Goal: Information Seeking & Learning: Learn about a topic

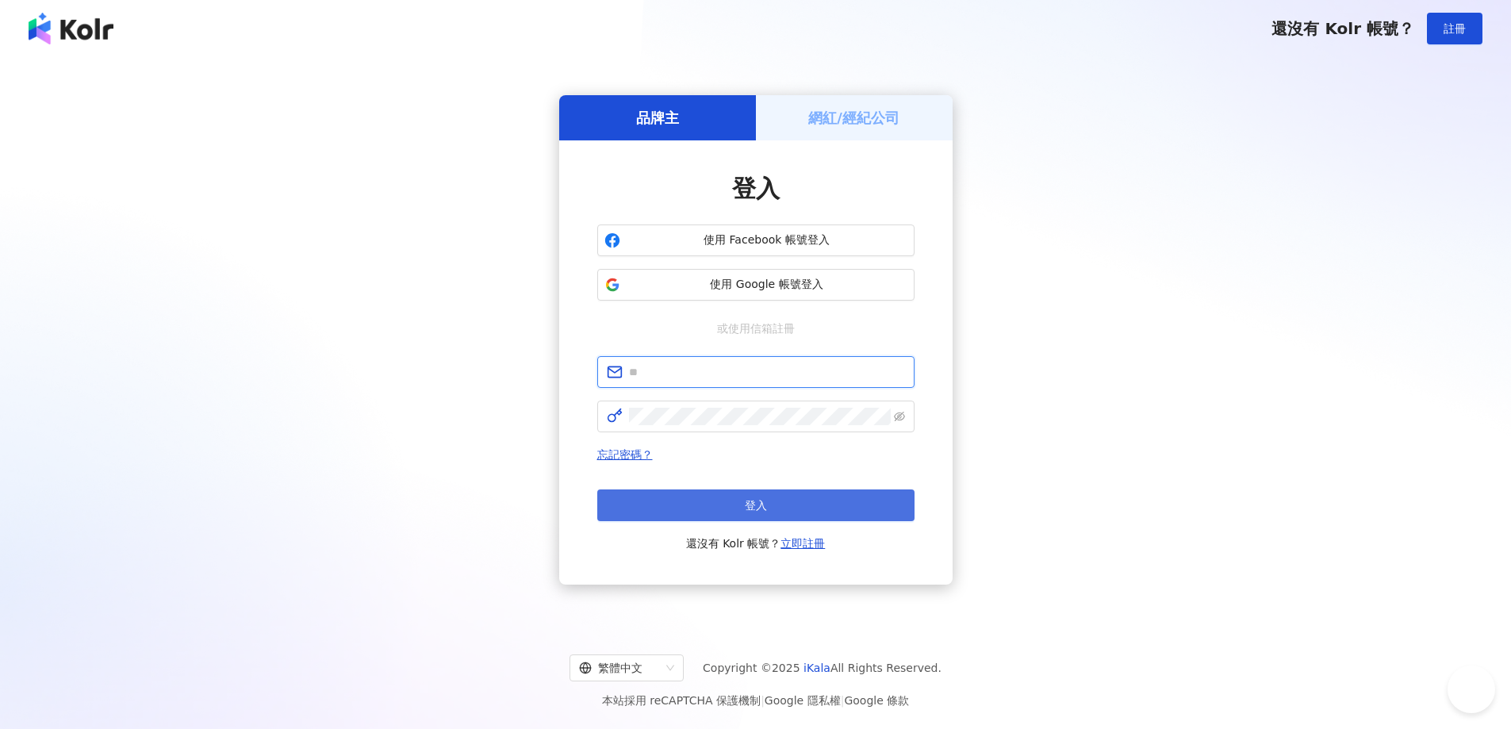
type input "**********"
click at [758, 496] on button "登入" at bounding box center [755, 505] width 317 height 32
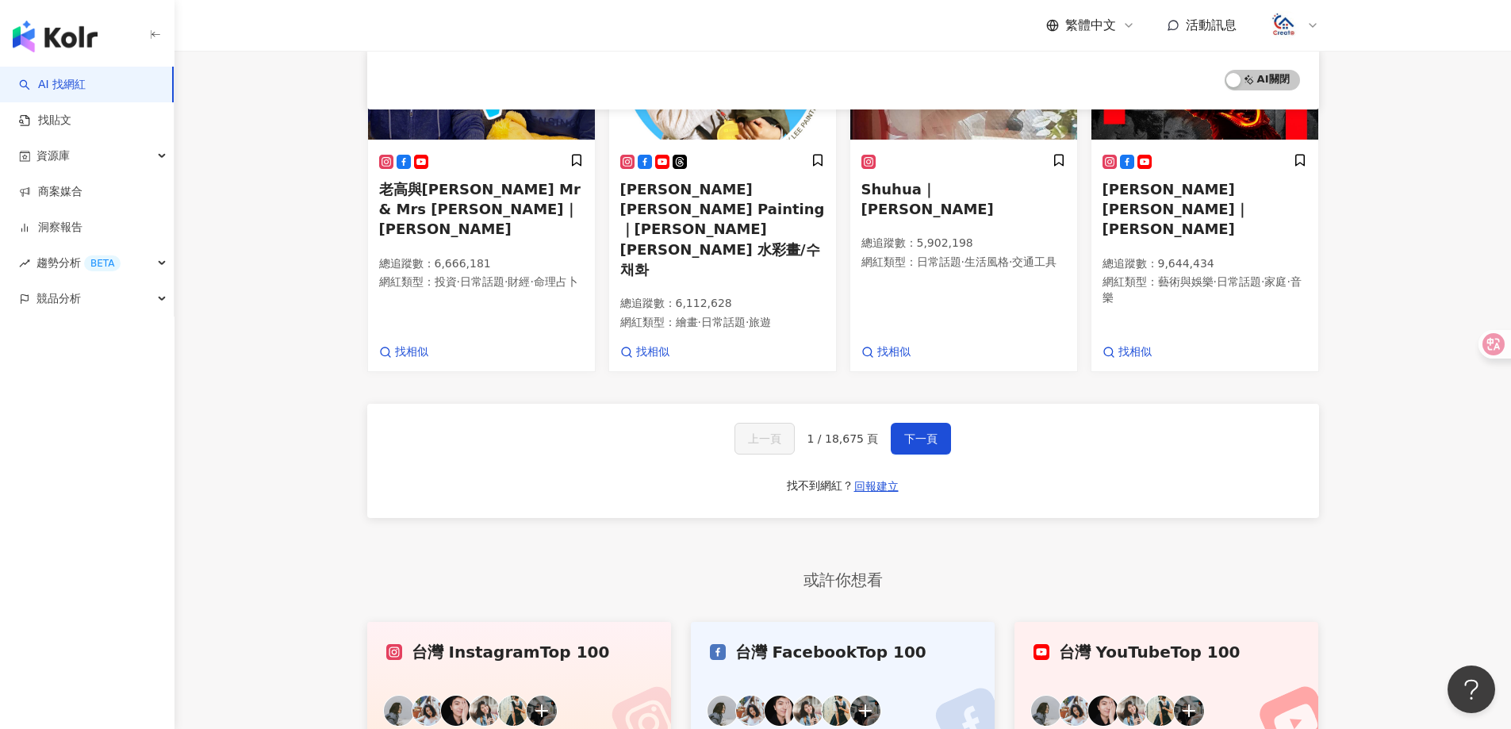
scroll to position [1110, 0]
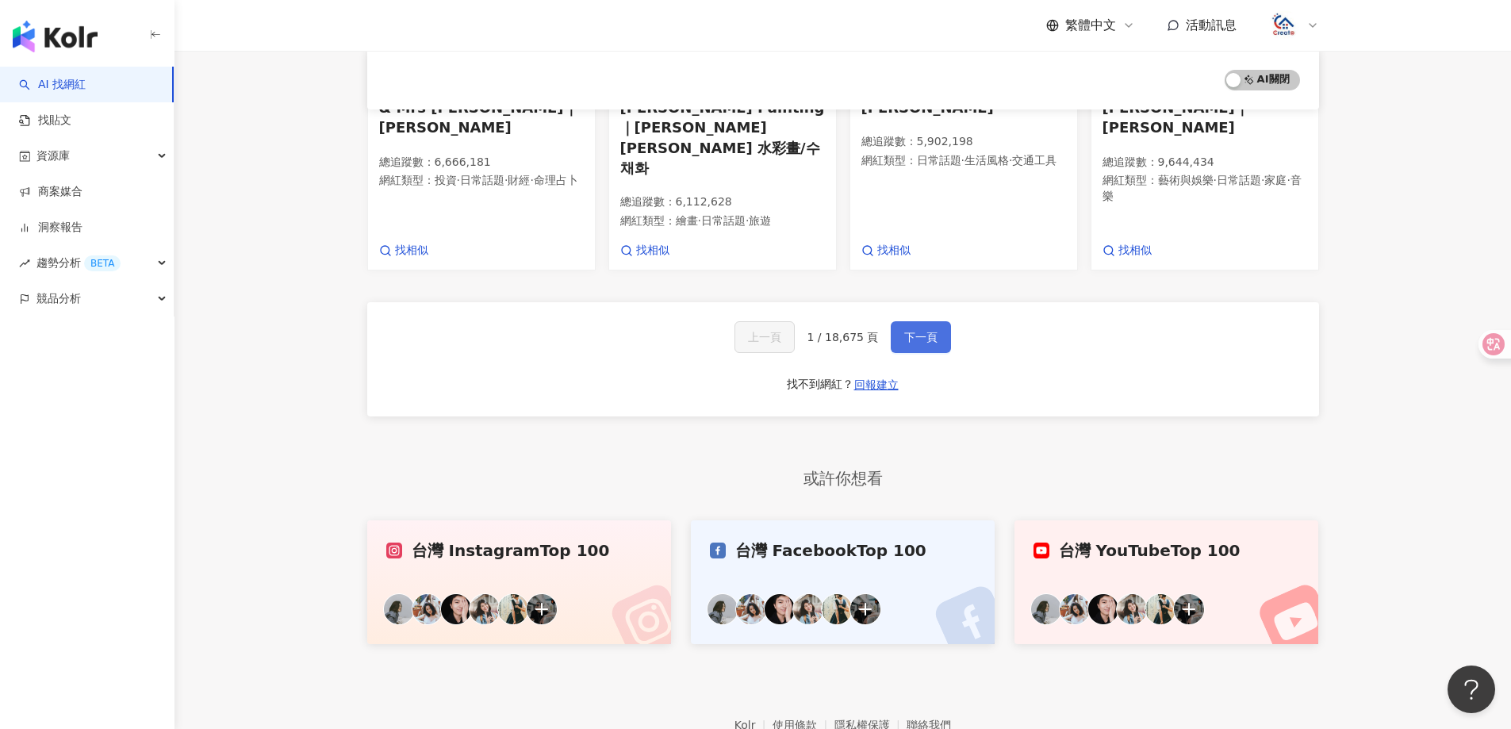
click at [894, 321] on button "下一頁" at bounding box center [920, 337] width 60 height 32
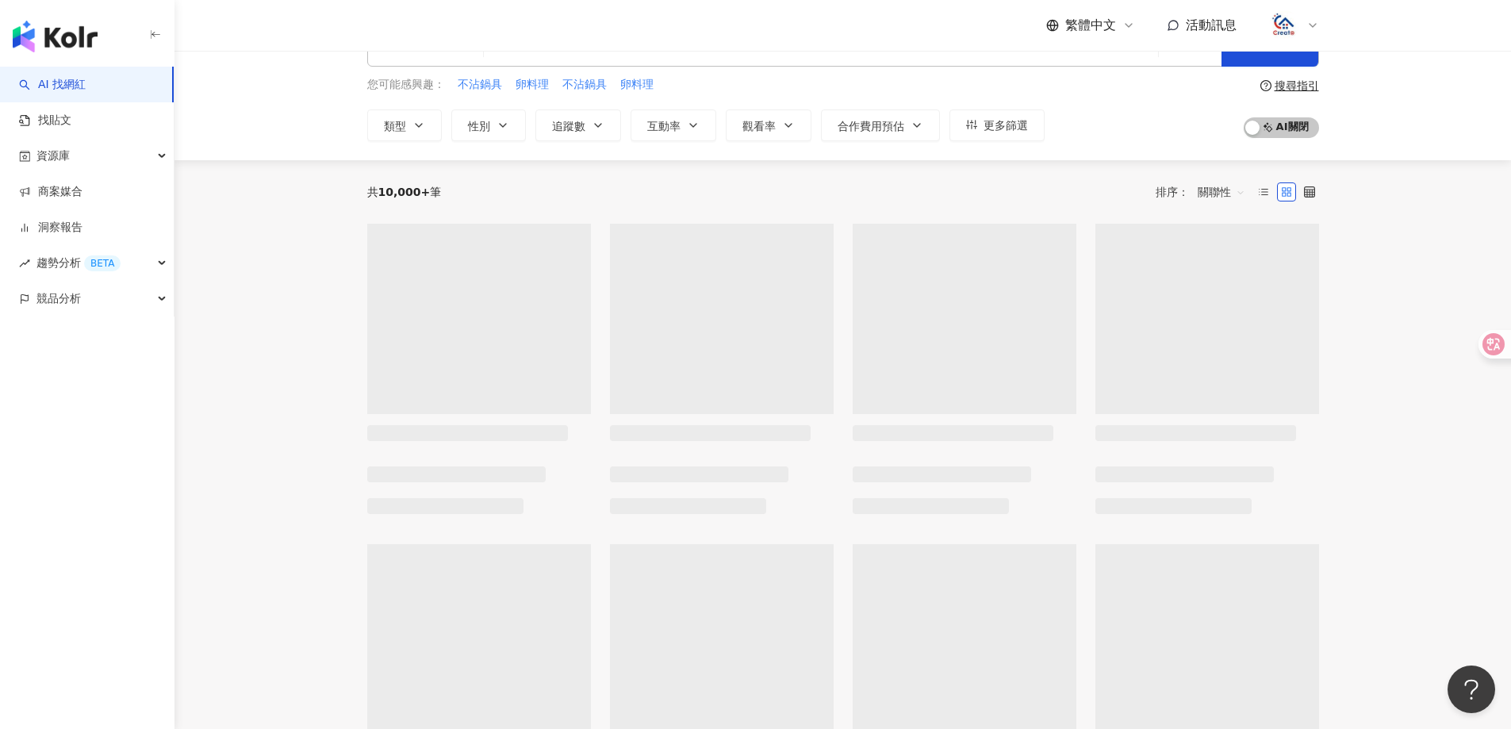
scroll to position [0, 0]
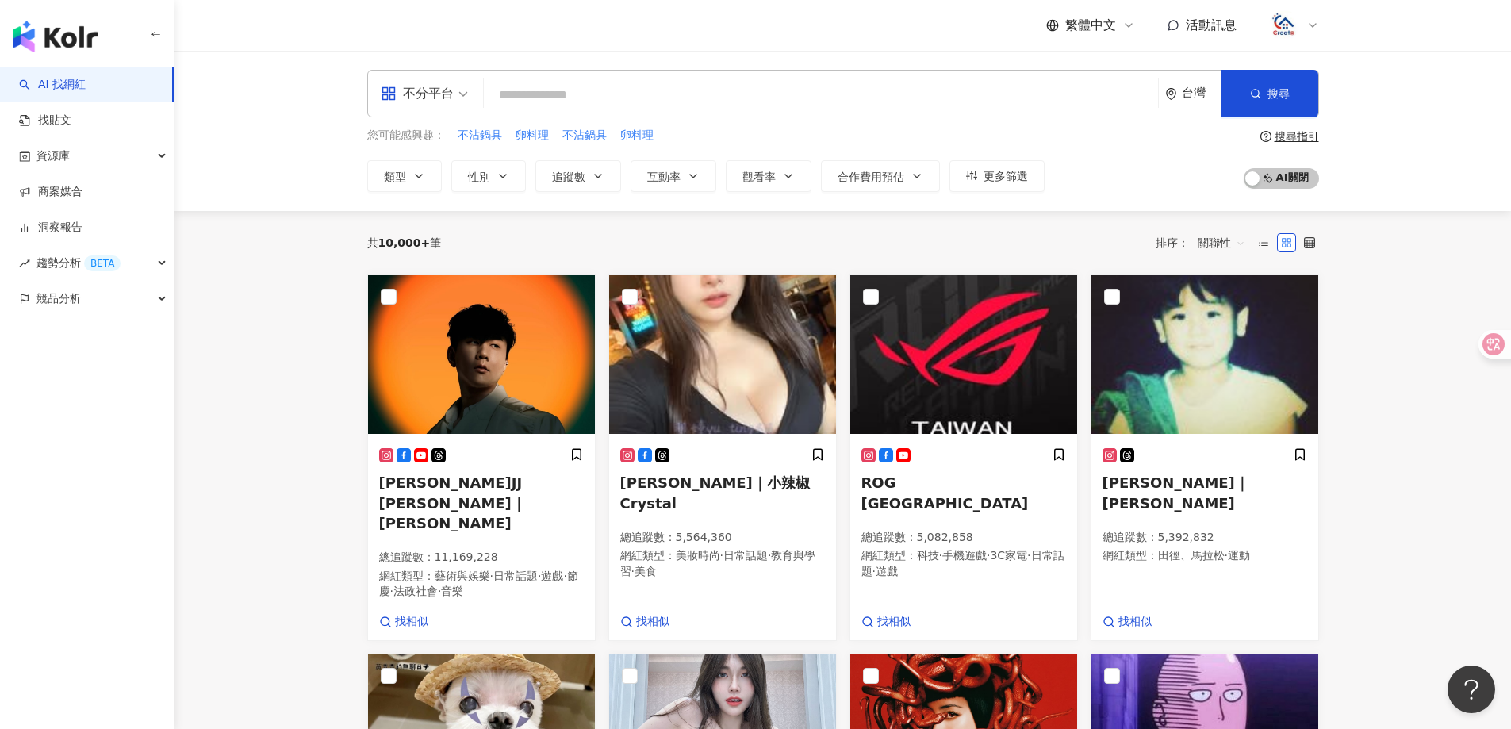
click at [580, 98] on input "search" at bounding box center [820, 95] width 661 height 30
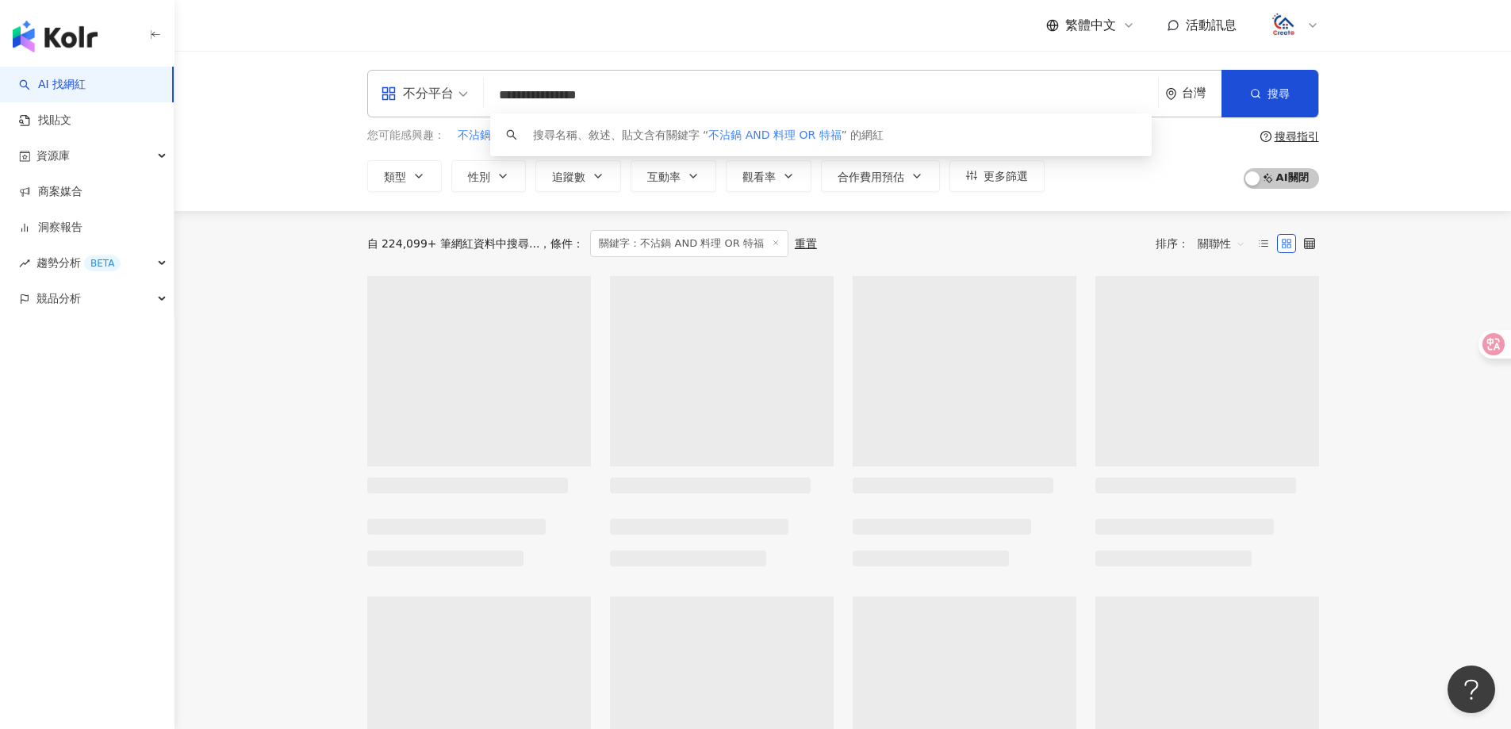
type input "**********"
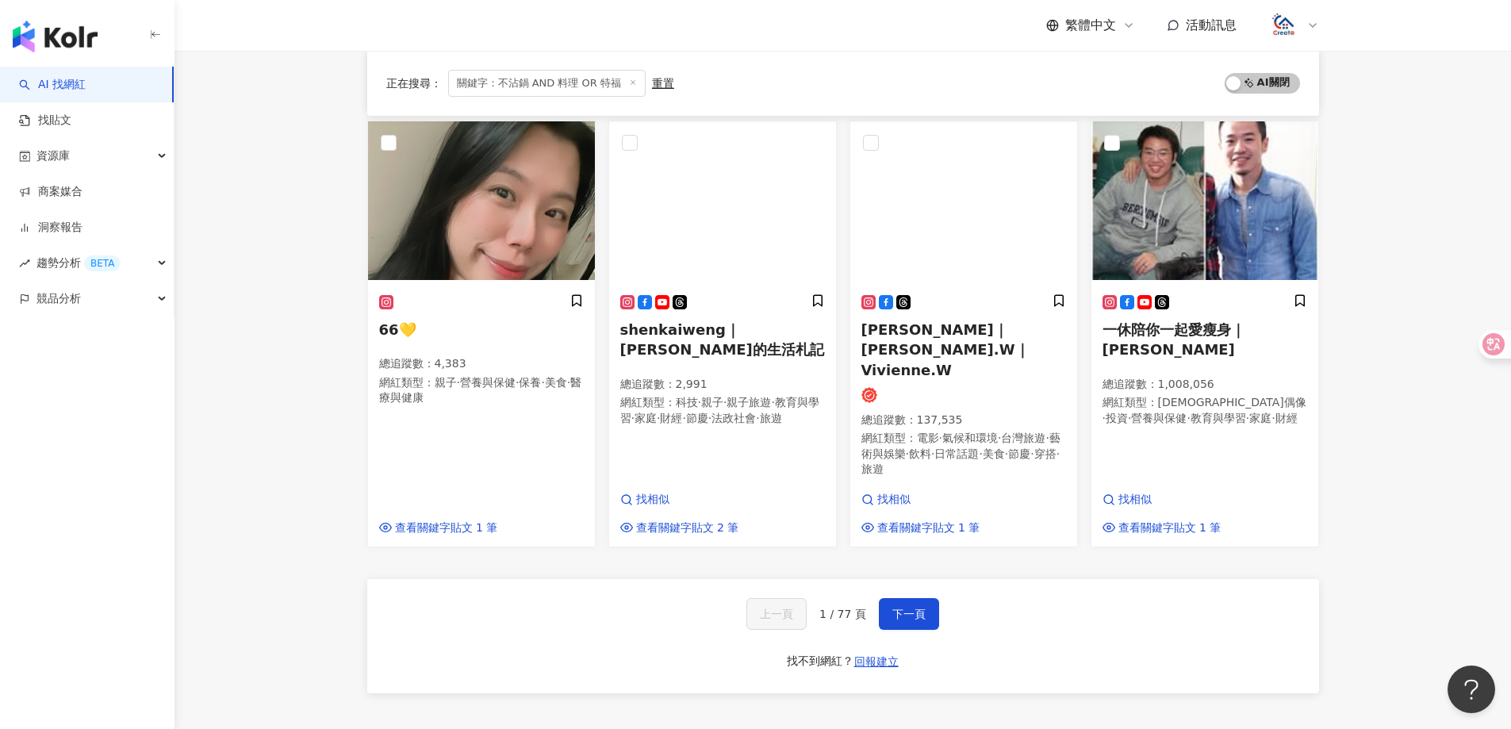
scroll to position [952, 0]
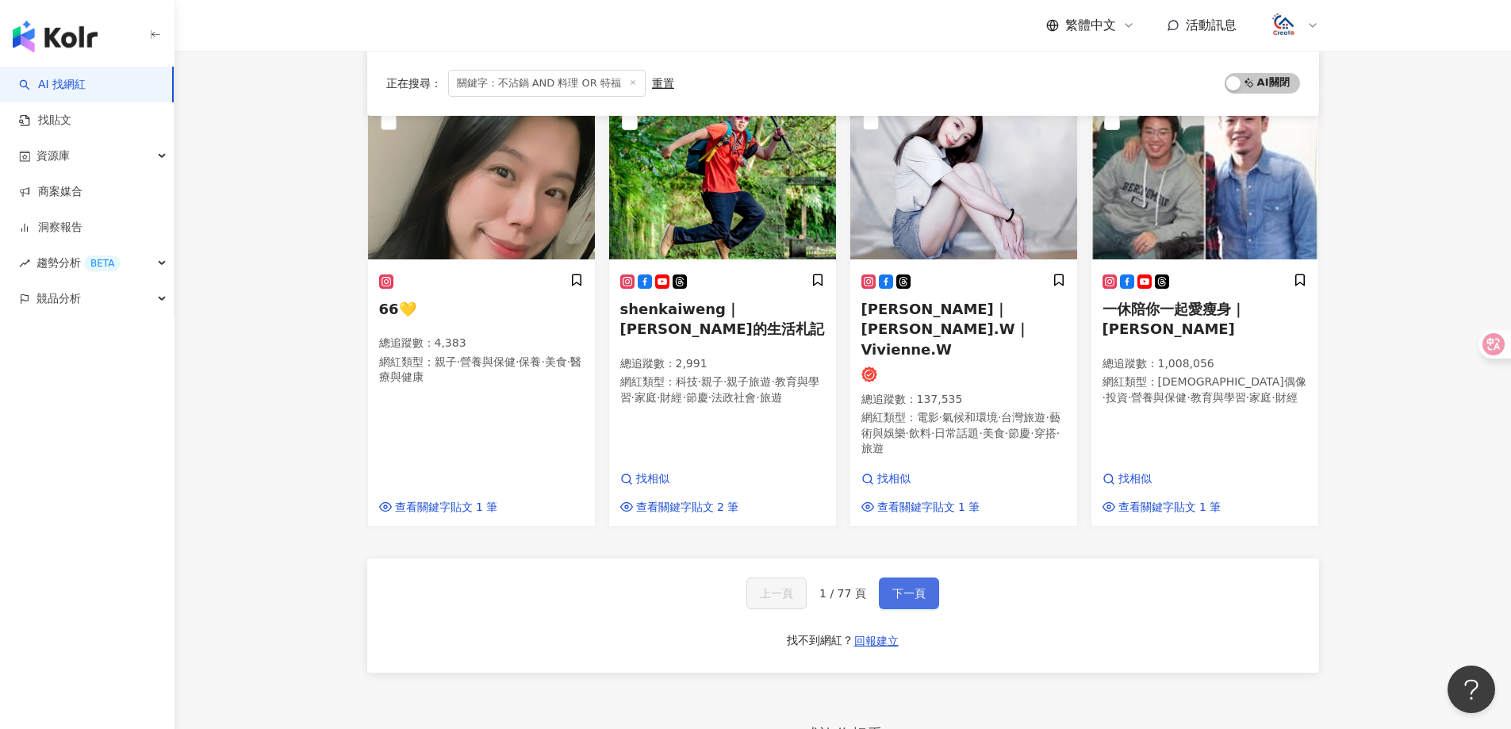
click at [927, 577] on button "下一頁" at bounding box center [909, 593] width 60 height 32
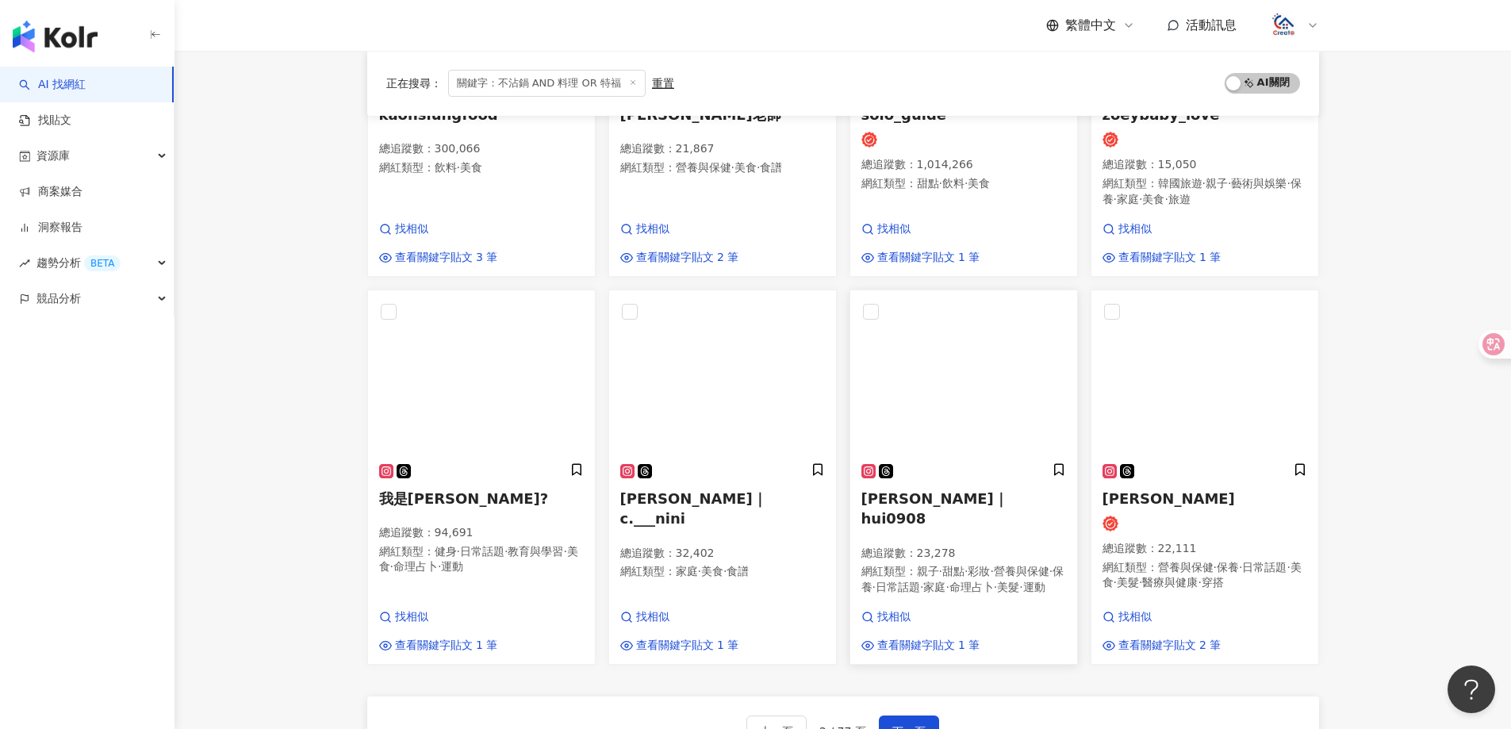
scroll to position [1154, 0]
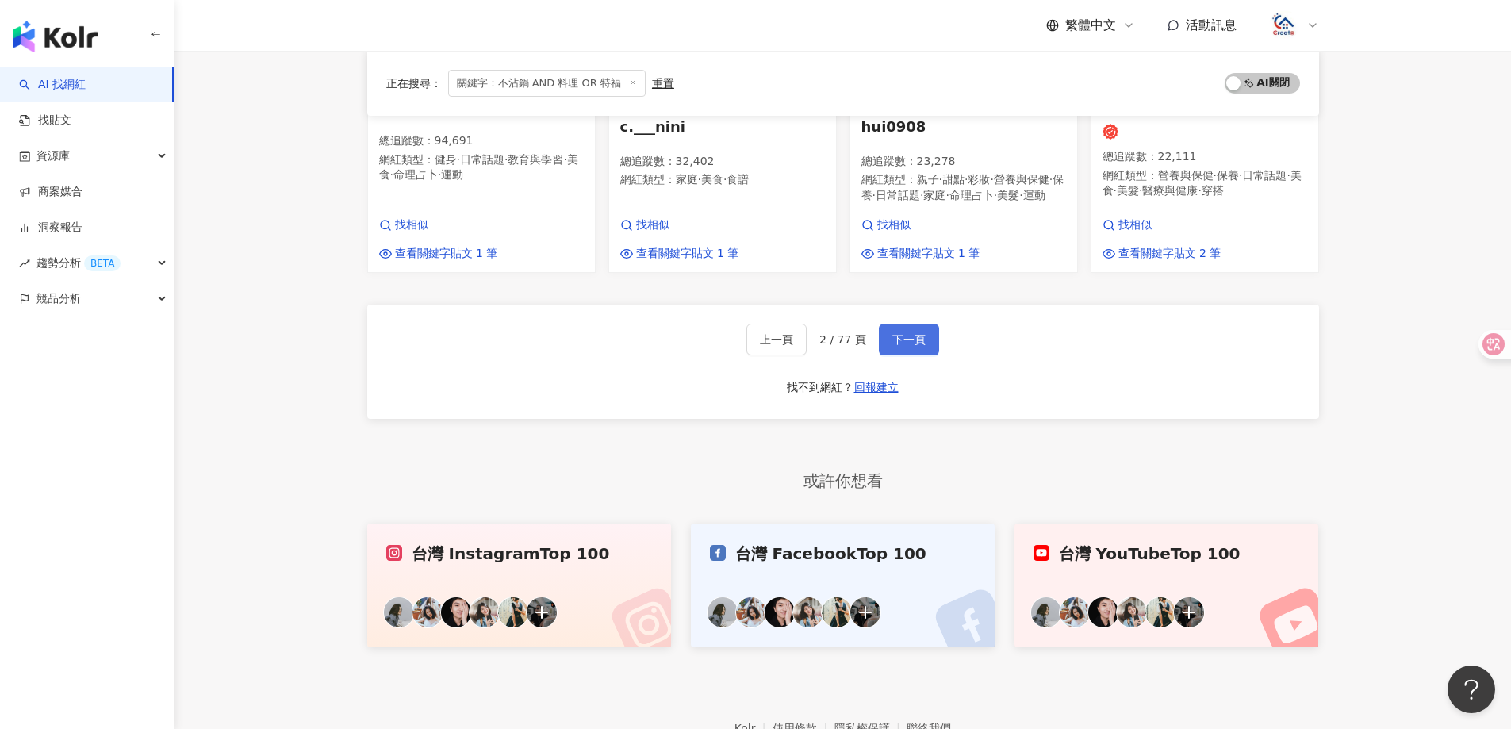
click at [904, 341] on button "下一頁" at bounding box center [909, 340] width 60 height 32
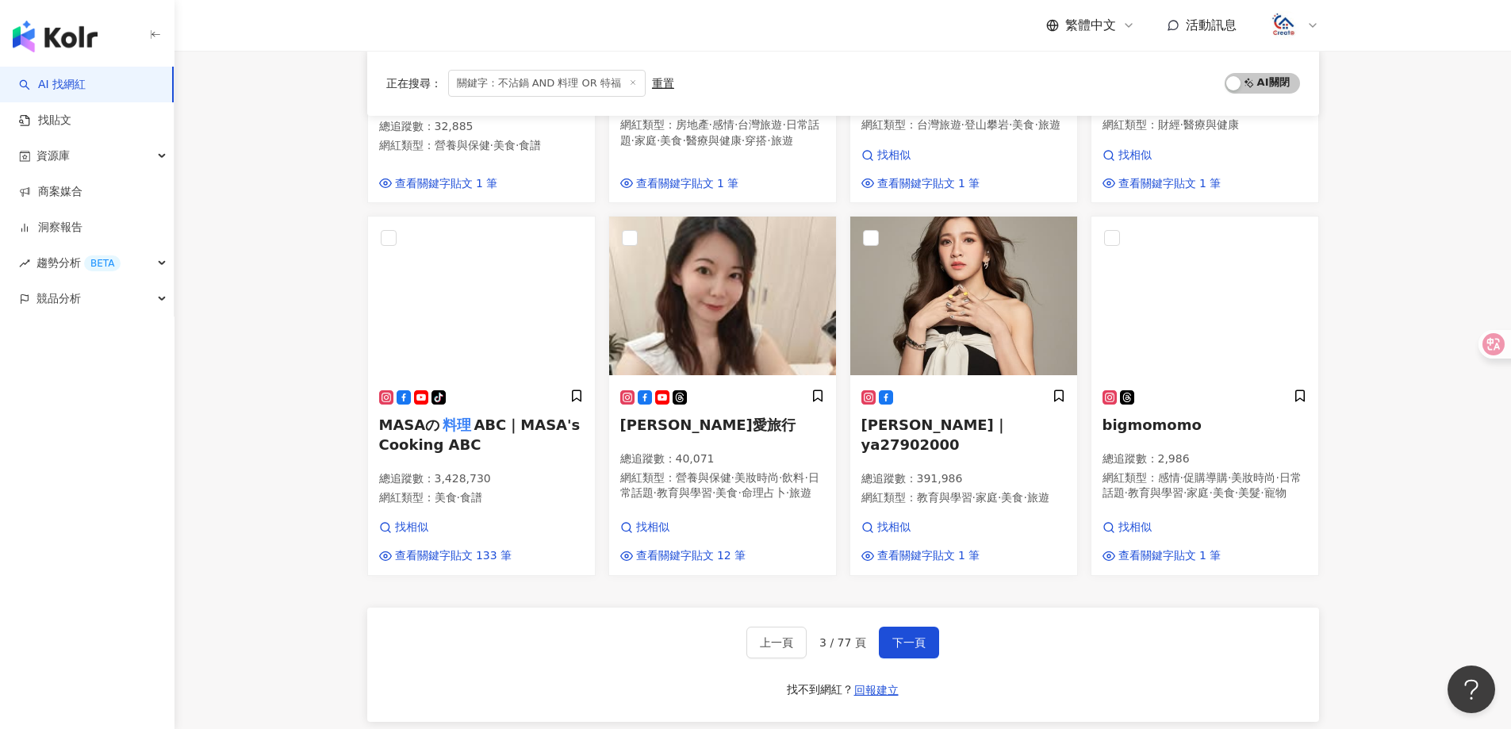
scroll to position [812, 0]
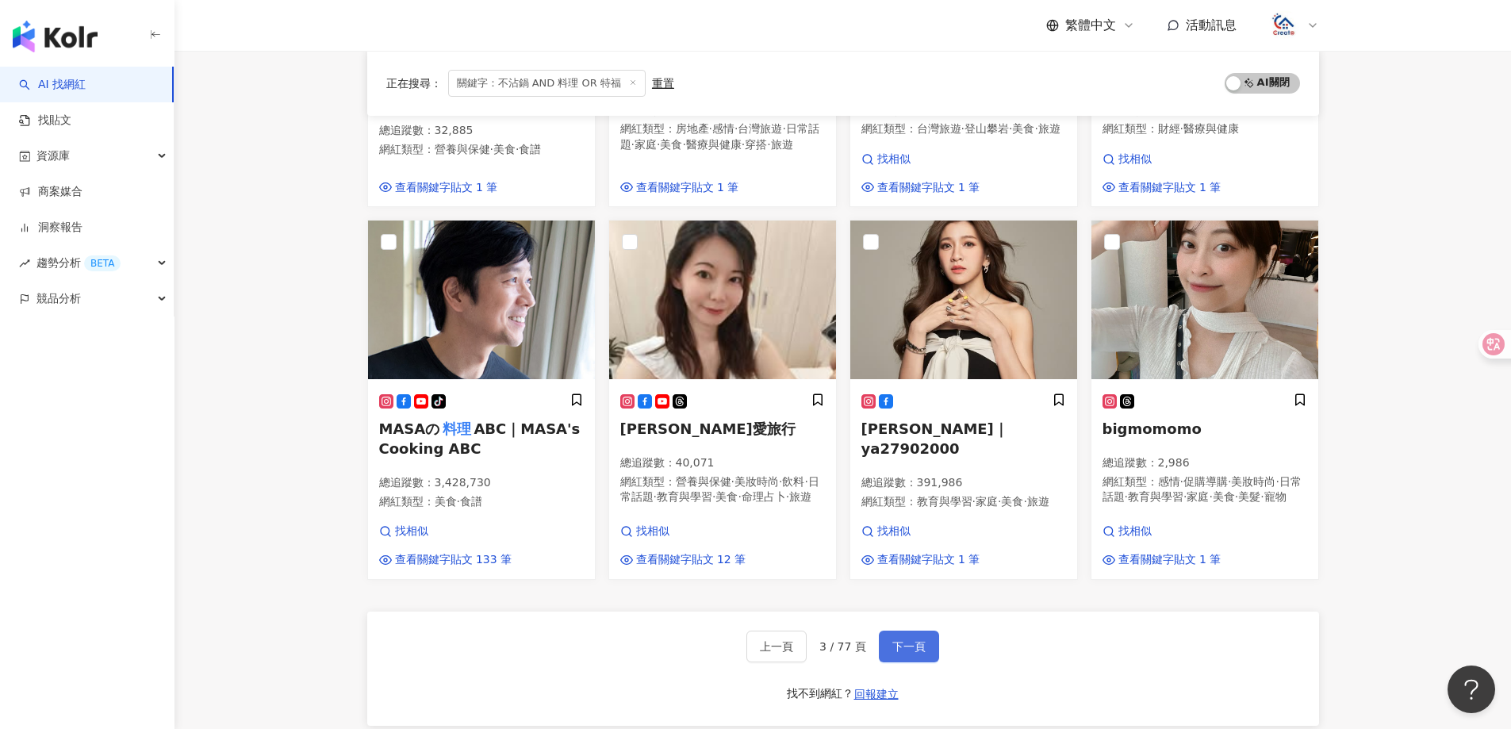
click at [917, 649] on span "下一頁" at bounding box center [908, 646] width 33 height 13
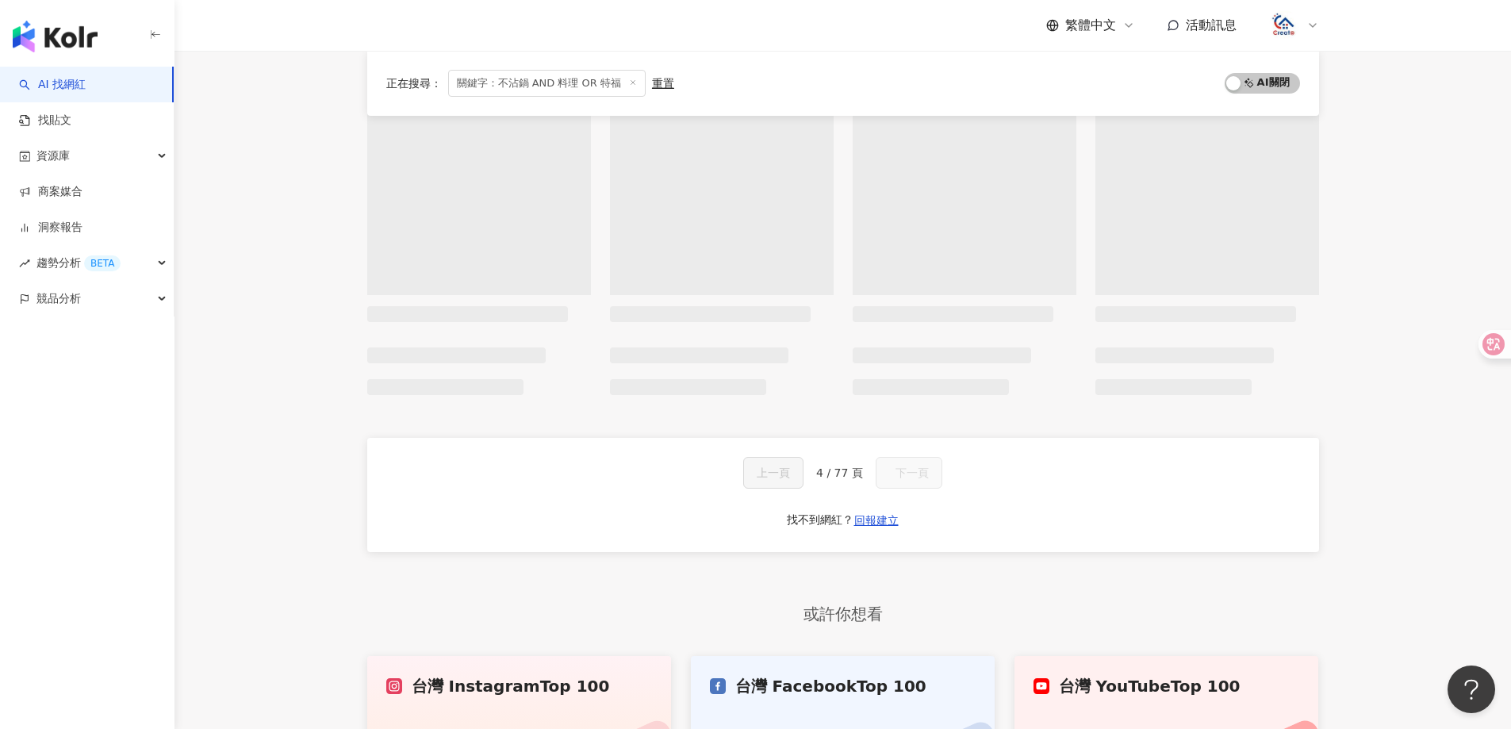
scroll to position [634, 0]
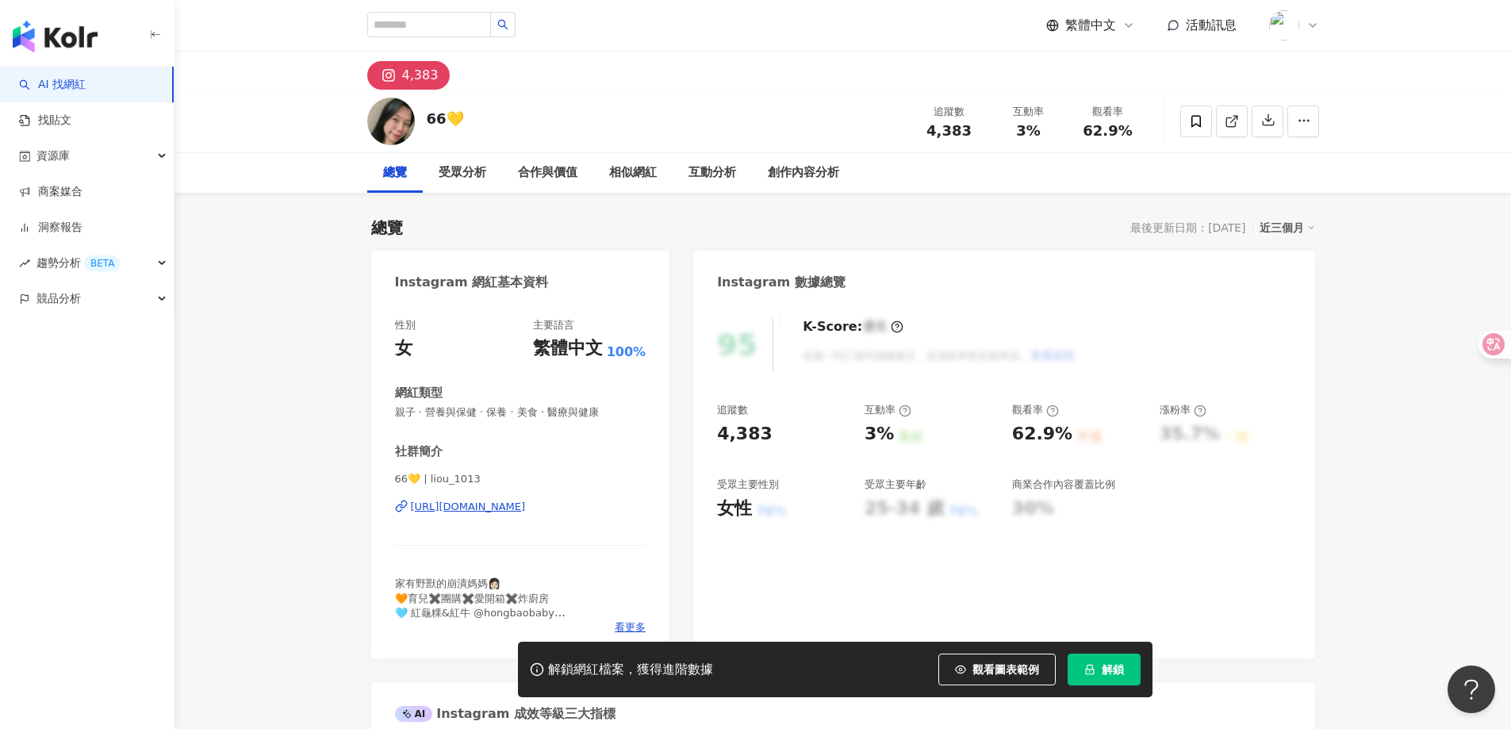
click at [524, 506] on div "https://www.instagram.com/liou_1013/" at bounding box center [468, 507] width 115 height 14
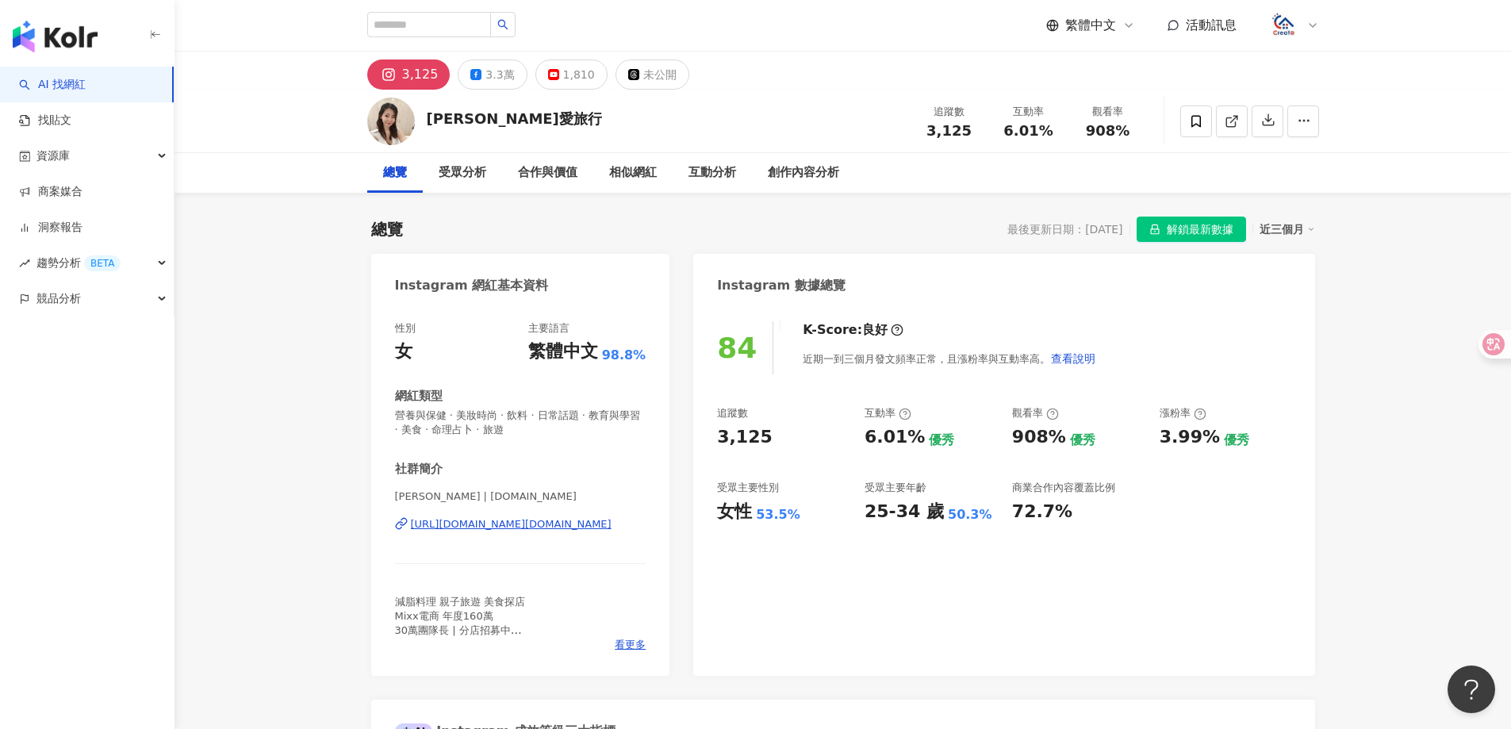
click at [505, 520] on div "[URL][DOMAIN_NAME][DOMAIN_NAME]" at bounding box center [511, 524] width 201 height 14
